Goal: Task Accomplishment & Management: Manage account settings

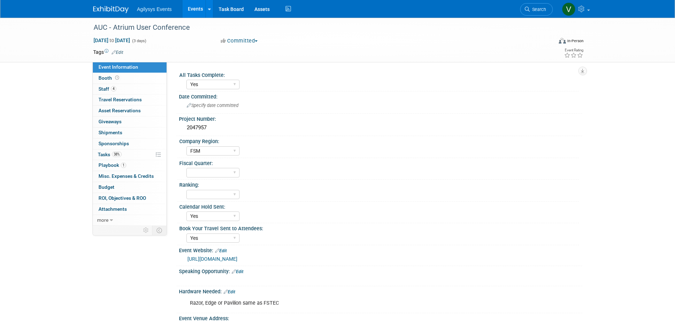
select select "Yes"
select select "FSM"
select select "Yes"
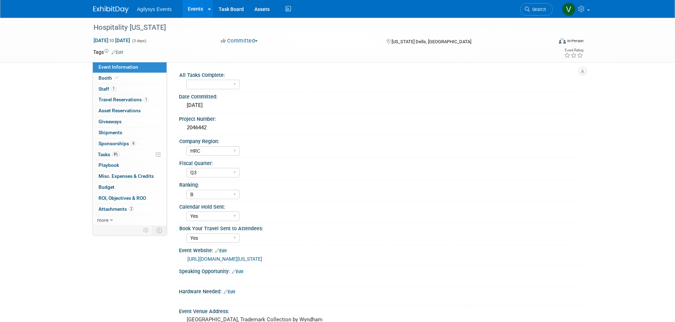
select select "HRC"
select select "Q3"
select select "B"
select select "Yes"
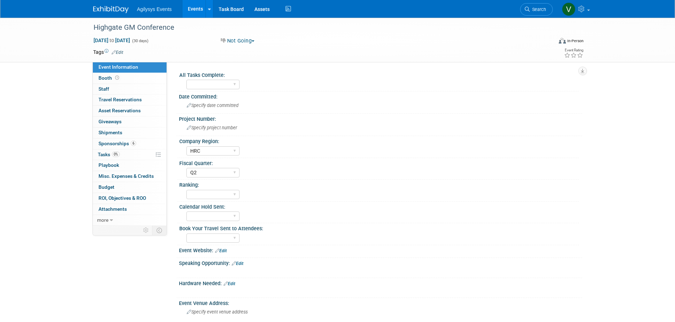
select select "HRC"
select select "Q2"
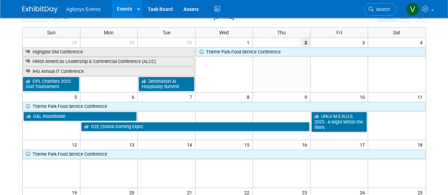
scroll to position [253, 0]
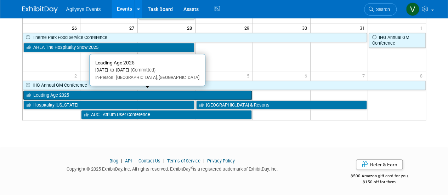
click at [73, 92] on link "Leading Age 2025" at bounding box center [137, 95] width 229 height 9
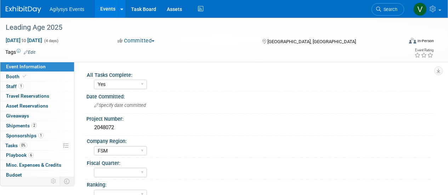
select select "Yes"
select select "FSM"
select select "Yes"
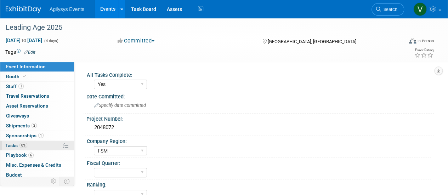
click at [20, 144] on span "0%" at bounding box center [23, 145] width 8 height 5
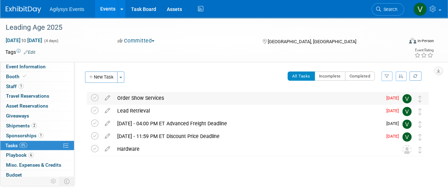
click at [89, 97] on div "Order Show Services Pro tip: Press Ctrl-Enter to submit comment. Submit Show ta…" at bounding box center [258, 98] width 342 height 13
click at [91, 96] on icon at bounding box center [94, 97] width 7 height 7
click at [97, 135] on icon at bounding box center [94, 136] width 7 height 7
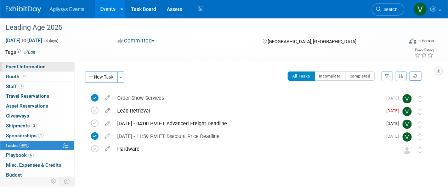
click at [23, 66] on span "Event Information" at bounding box center [26, 67] width 40 height 6
select select "Yes"
select select "FSM"
select select "Yes"
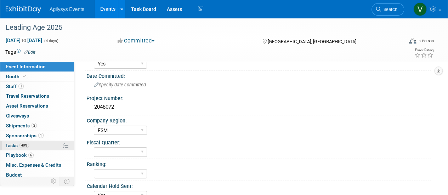
scroll to position [35, 0]
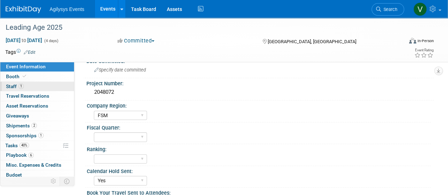
click at [27, 83] on link "1 Staff 1" at bounding box center [37, 87] width 74 height 10
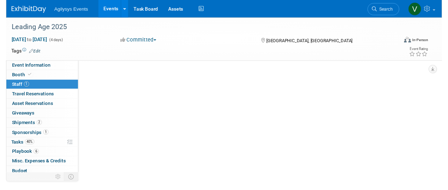
scroll to position [0, 0]
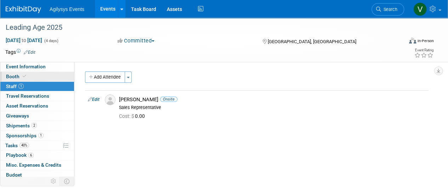
click at [40, 75] on link "Booth" at bounding box center [37, 77] width 74 height 10
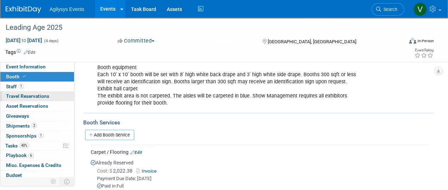
scroll to position [390, 0]
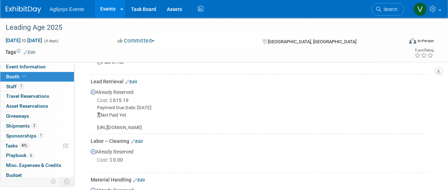
drag, startPoint x: 35, startPoint y: 69, endPoint x: 45, endPoint y: 78, distance: 12.5
click at [36, 69] on span "Event Information" at bounding box center [26, 67] width 40 height 6
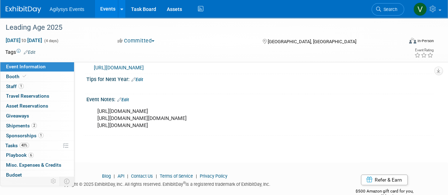
scroll to position [336, 0]
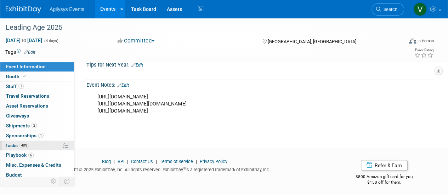
click at [27, 141] on link "40% Tasks 40%" at bounding box center [37, 146] width 74 height 10
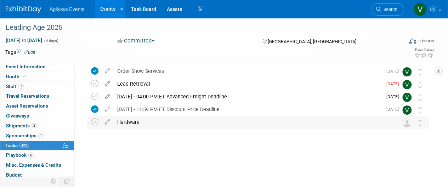
scroll to position [27, 0]
click at [20, 78] on span "Booth" at bounding box center [17, 77] width 22 height 6
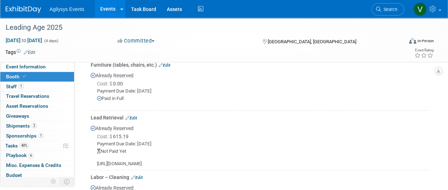
scroll to position [387, 0]
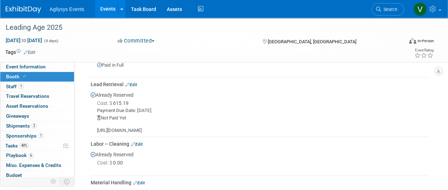
click at [130, 83] on link "Edit" at bounding box center [131, 84] width 12 height 5
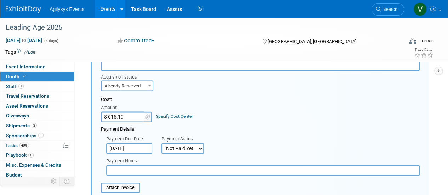
scroll to position [524, 0]
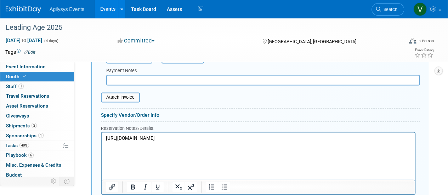
drag, startPoint x: 168, startPoint y: 159, endPoint x: 99, endPoint y: 138, distance: 72.6
click at [102, 138] on html "[URL][DOMAIN_NAME]" at bounding box center [258, 137] width 313 height 10
copy p "[URL][DOMAIN_NAME]"
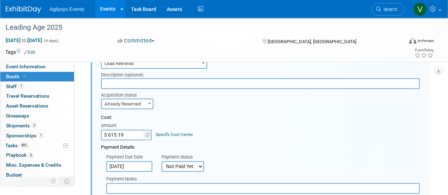
scroll to position [453, 0]
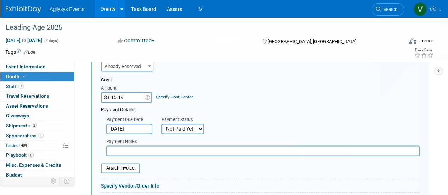
click at [186, 129] on select "Not Paid Yet Partially Paid Paid in Full" at bounding box center [183, 129] width 43 height 11
select select "1"
click at [162, 124] on select "Not Paid Yet Partially Paid Paid in Full" at bounding box center [183, 129] width 43 height 11
click at [130, 166] on input "file" at bounding box center [97, 168] width 84 height 9
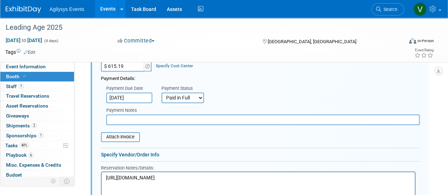
scroll to position [524, 0]
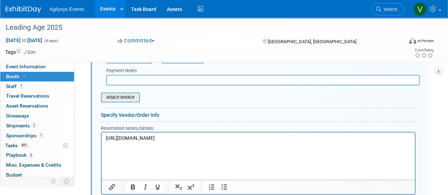
click at [125, 97] on input "file" at bounding box center [97, 97] width 84 height 9
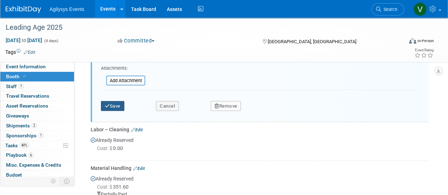
click at [109, 104] on icon "submit" at bounding box center [107, 106] width 5 height 5
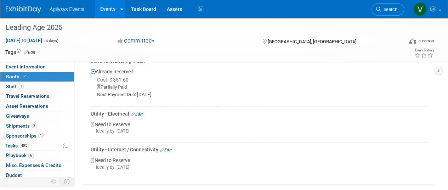
scroll to position [493, 0]
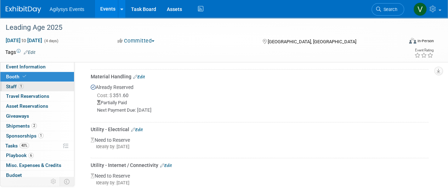
click at [20, 88] on span "1" at bounding box center [20, 86] width 5 height 5
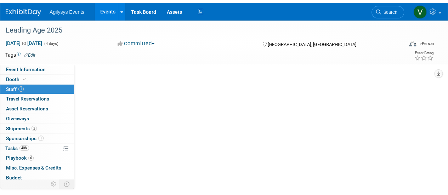
scroll to position [0, 0]
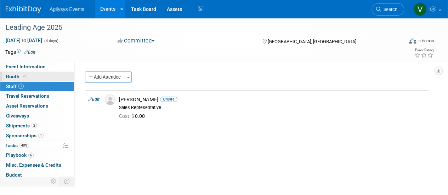
drag, startPoint x: 29, startPoint y: 77, endPoint x: 32, endPoint y: 80, distance: 4.0
click at [29, 78] on link "Booth" at bounding box center [37, 77] width 74 height 10
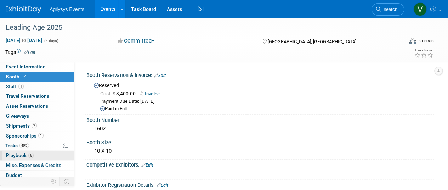
click at [27, 156] on span "Playbook 6" at bounding box center [20, 155] width 28 height 6
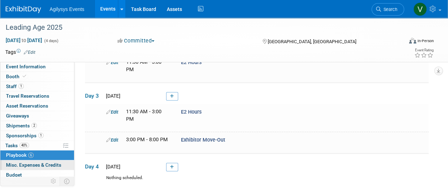
scroll to position [106, 0]
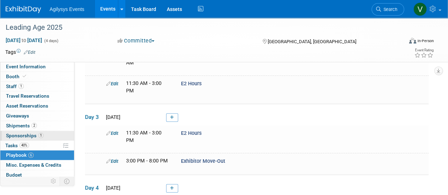
click at [36, 135] on span "Sponsorships 1" at bounding box center [25, 136] width 38 height 6
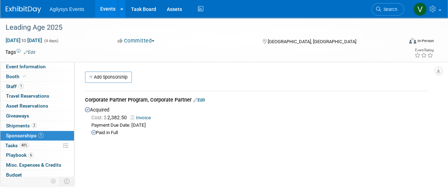
click at [32, 128] on span "Shipments 2" at bounding box center [21, 126] width 31 height 6
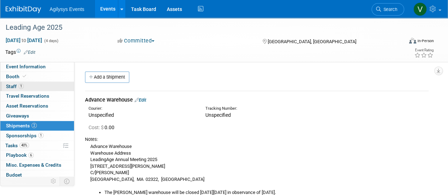
click at [19, 86] on span "1" at bounding box center [20, 86] width 5 height 5
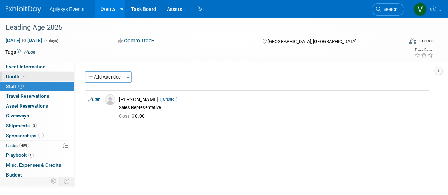
click at [32, 77] on link "Booth" at bounding box center [37, 77] width 74 height 10
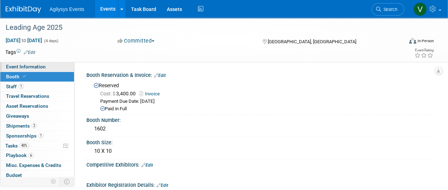
click at [37, 69] on span "Event Information" at bounding box center [26, 67] width 40 height 6
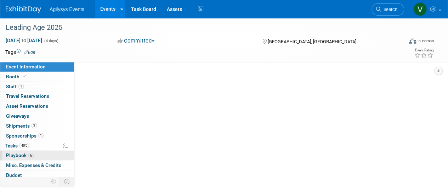
select select "Yes"
select select "FSM"
select select "Yes"
